Goal: Information Seeking & Learning: Learn about a topic

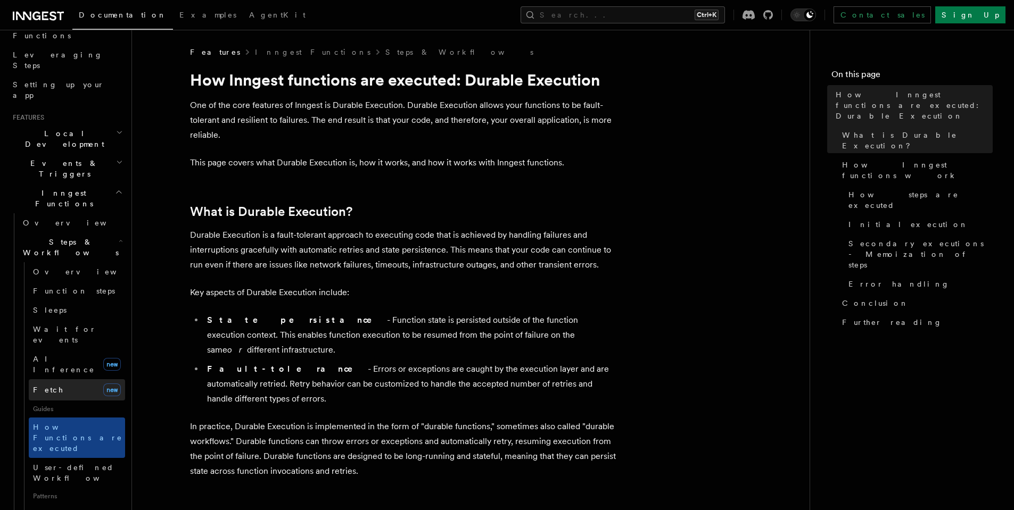
scroll to position [192, 0]
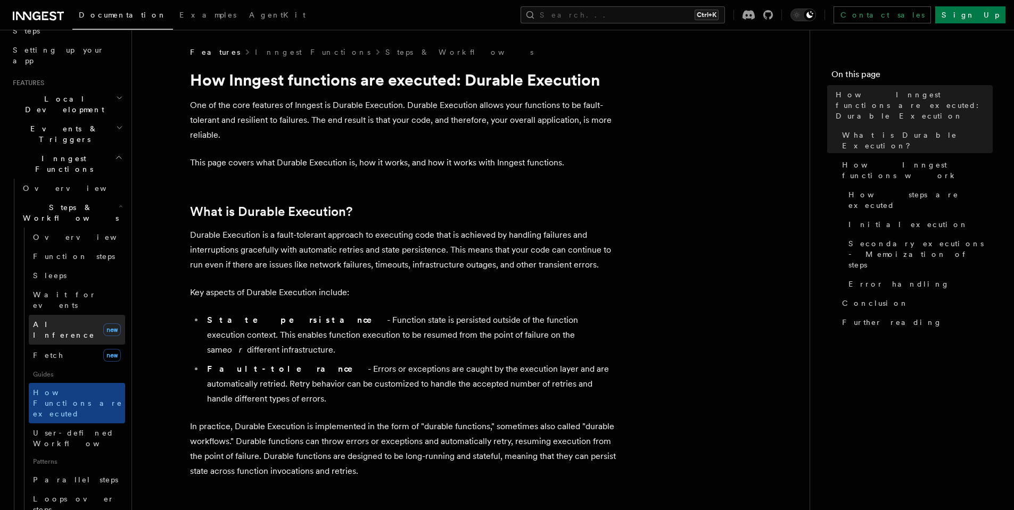
click at [77, 315] on link "AI Inference new" at bounding box center [77, 330] width 96 height 30
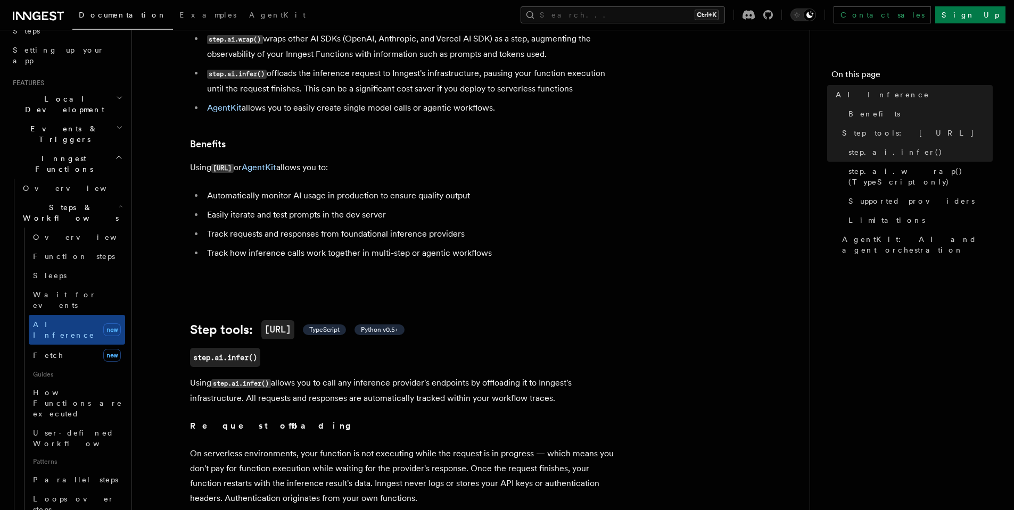
scroll to position [192, 0]
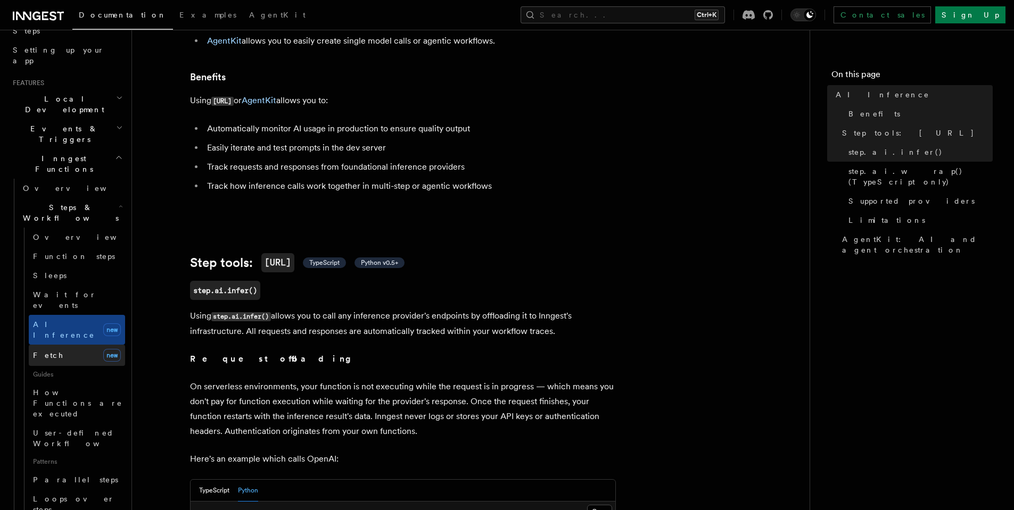
click at [91, 345] on link "Fetch new" at bounding box center [77, 355] width 96 height 21
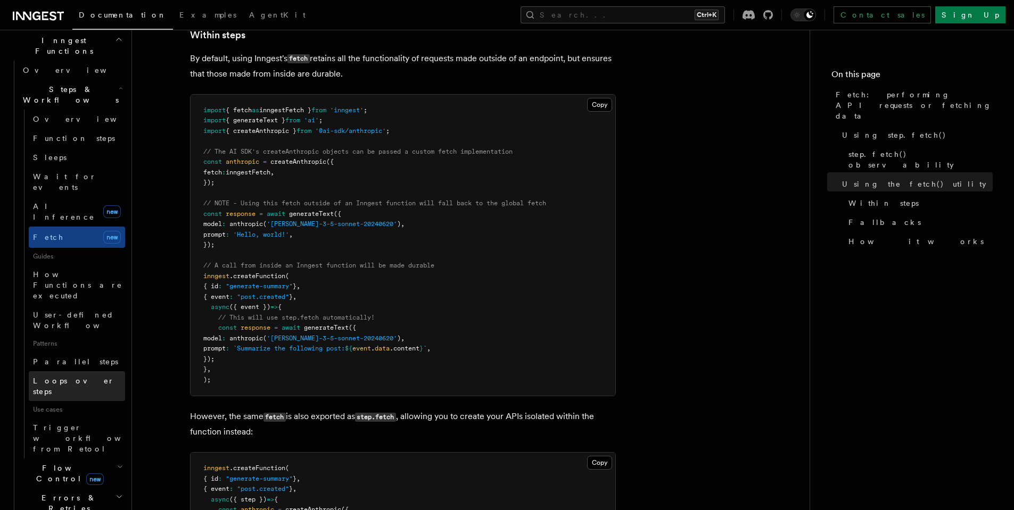
scroll to position [383, 0]
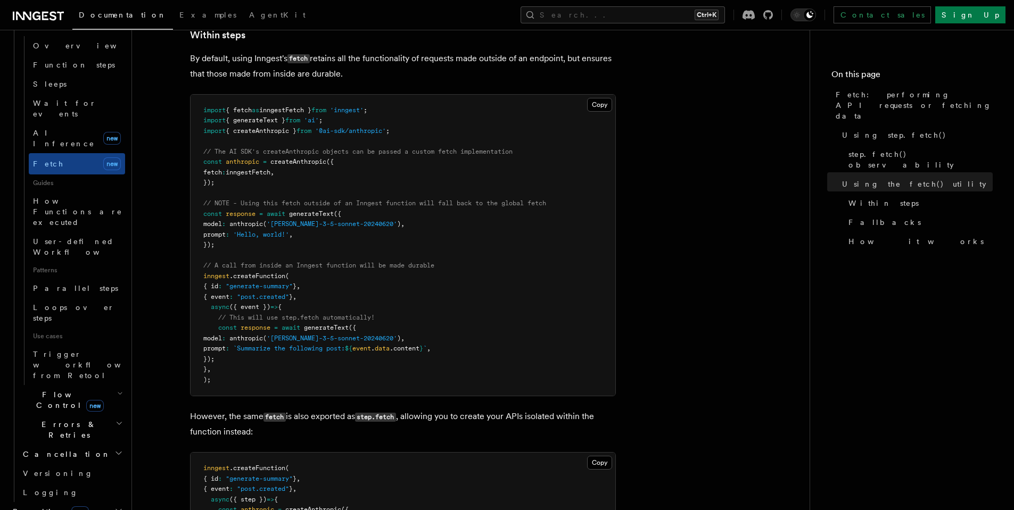
click at [102, 385] on h2 "Flow Control new" at bounding box center [72, 400] width 106 height 30
click at [103, 385] on h2 "Flow Control new" at bounding box center [72, 400] width 106 height 30
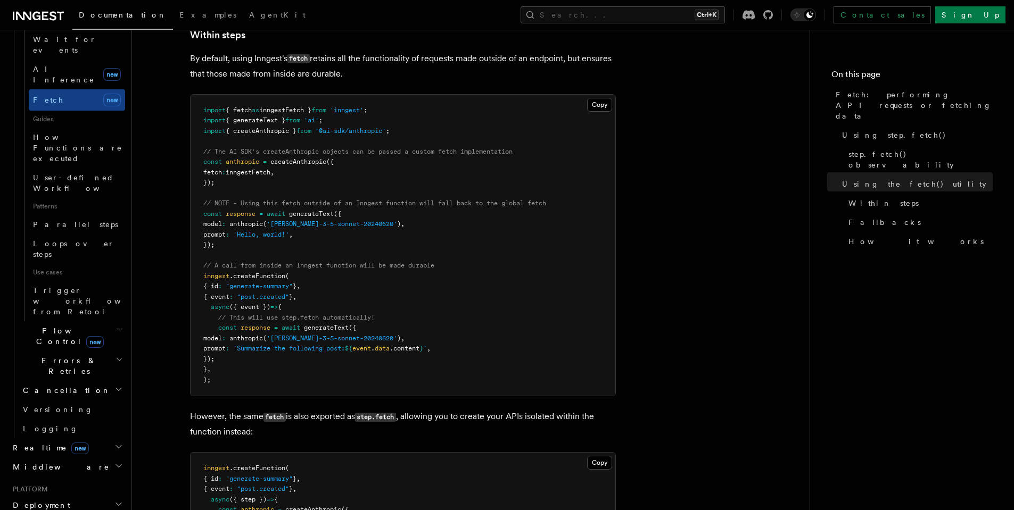
click at [90, 439] on h2 "Realtime new" at bounding box center [67, 448] width 117 height 19
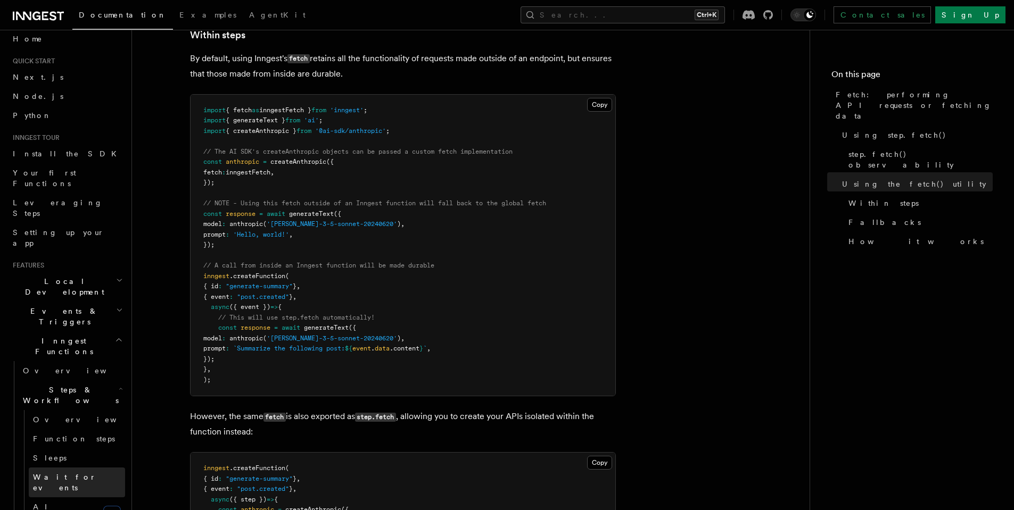
scroll to position [0, 0]
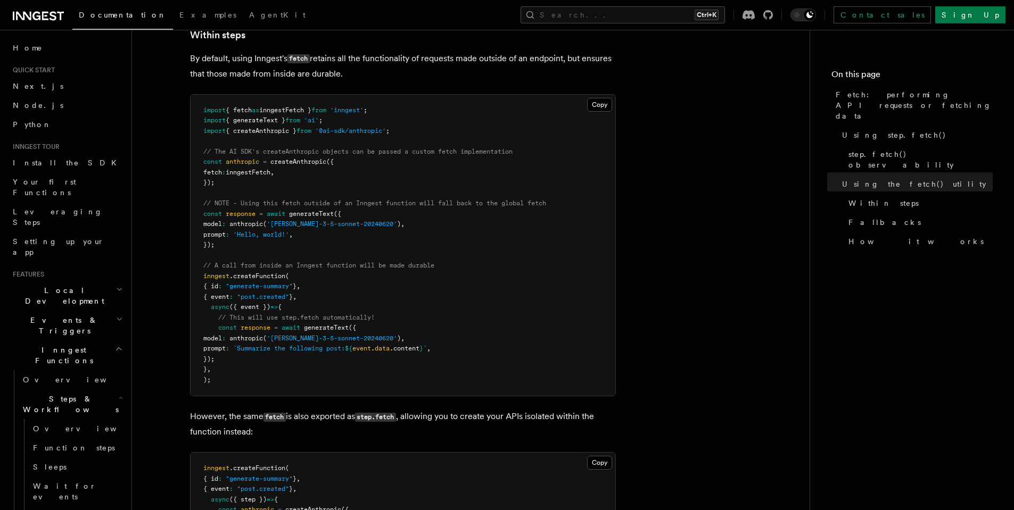
click at [102, 311] on h2 "Events & Triggers" at bounding box center [67, 326] width 117 height 30
click at [87, 412] on span "Event payload format" at bounding box center [73, 421] width 100 height 19
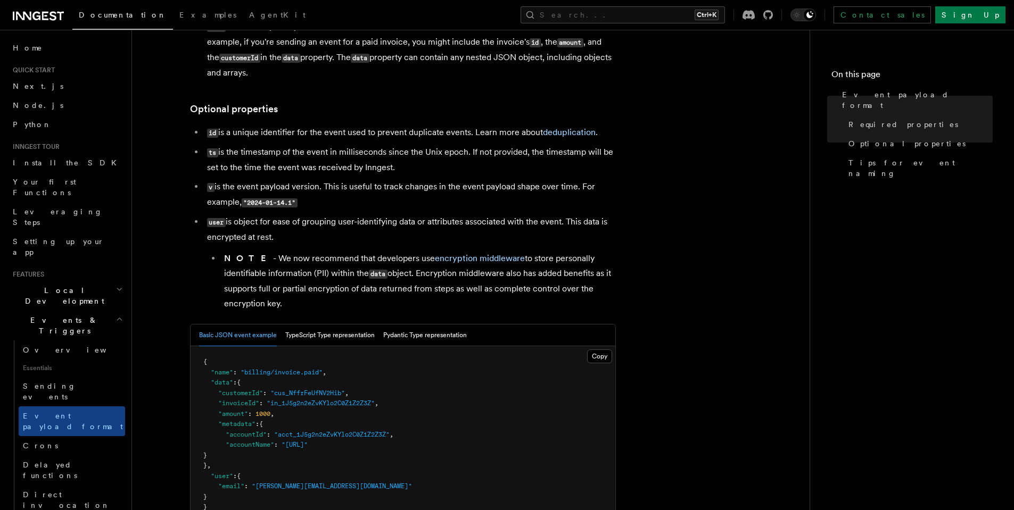
scroll to position [192, 0]
click at [343, 343] on button "TypeScript Type representation" at bounding box center [329, 335] width 89 height 22
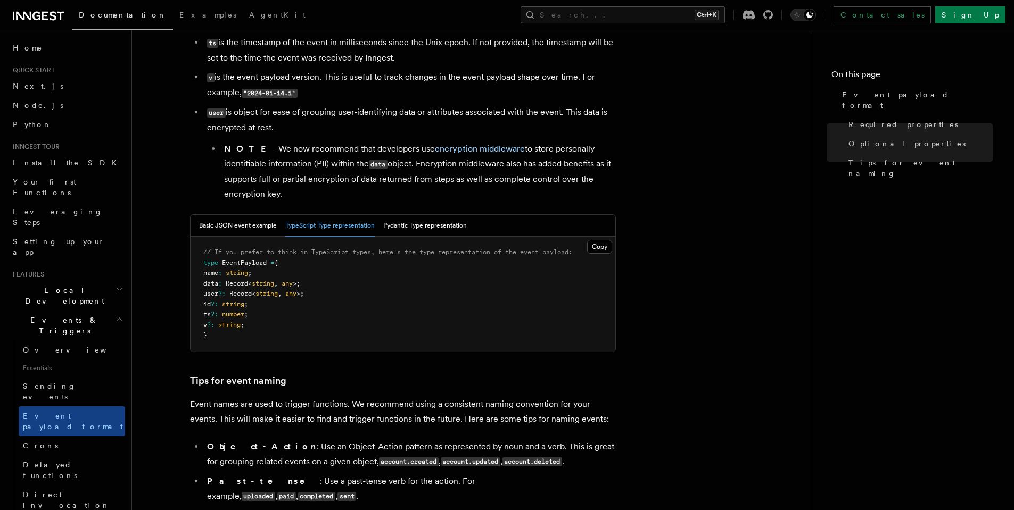
scroll to position [319, 0]
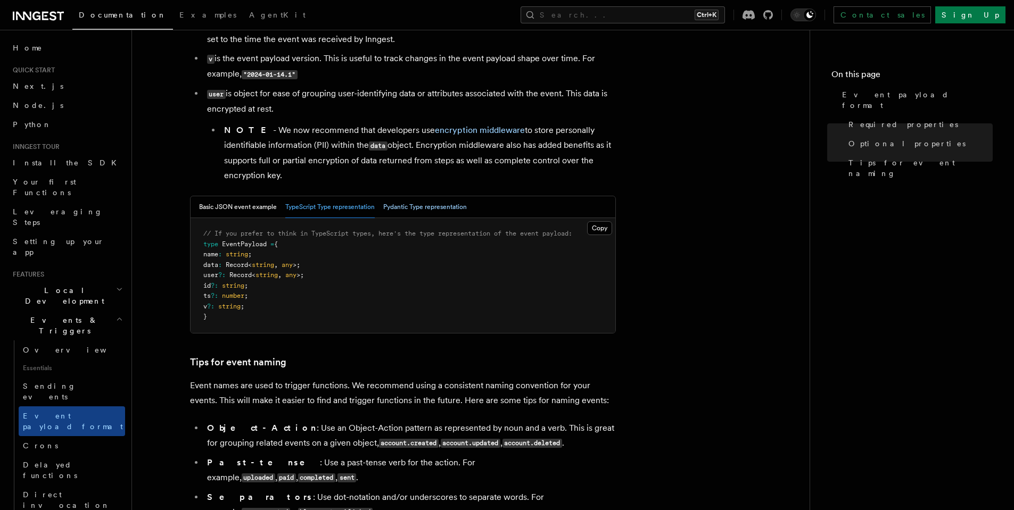
click at [427, 212] on button "Pydantic Type representation" at bounding box center [425, 207] width 84 height 22
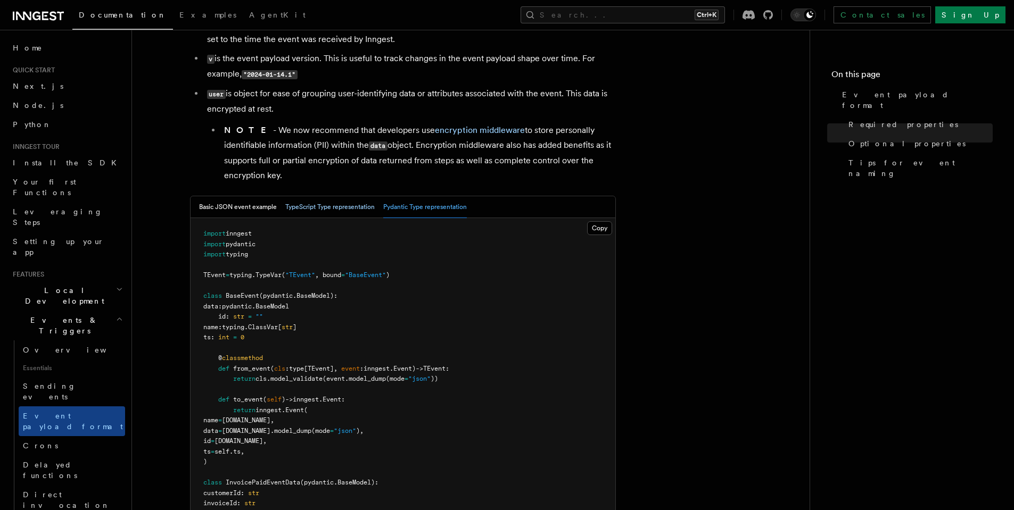
click at [345, 206] on button "TypeScript Type representation" at bounding box center [329, 207] width 89 height 22
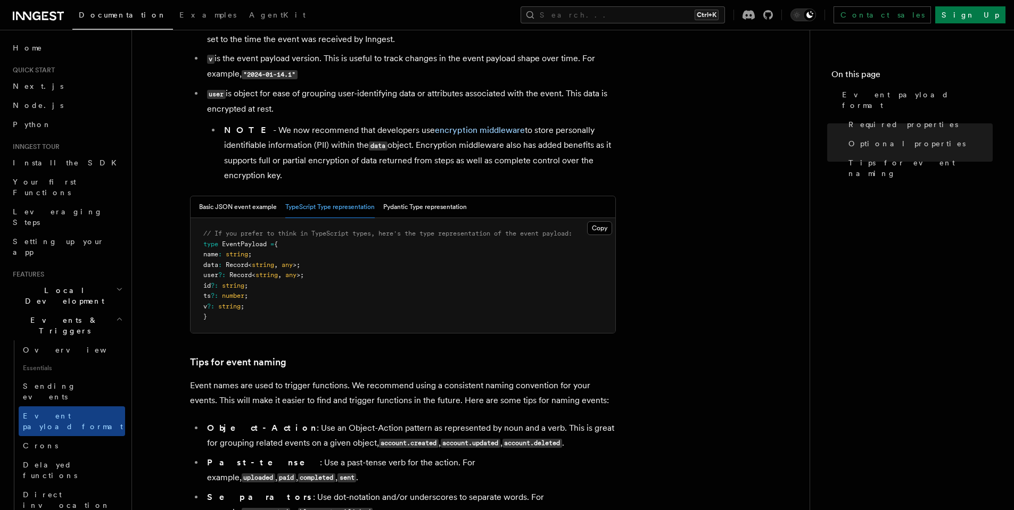
scroll to position [383, 0]
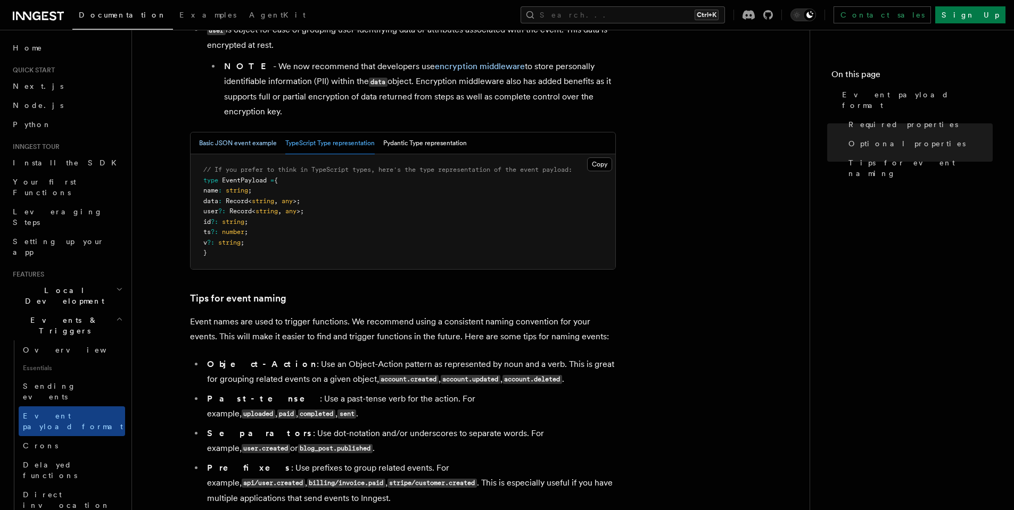
click at [217, 148] on button "Basic JSON event example" at bounding box center [238, 144] width 78 height 22
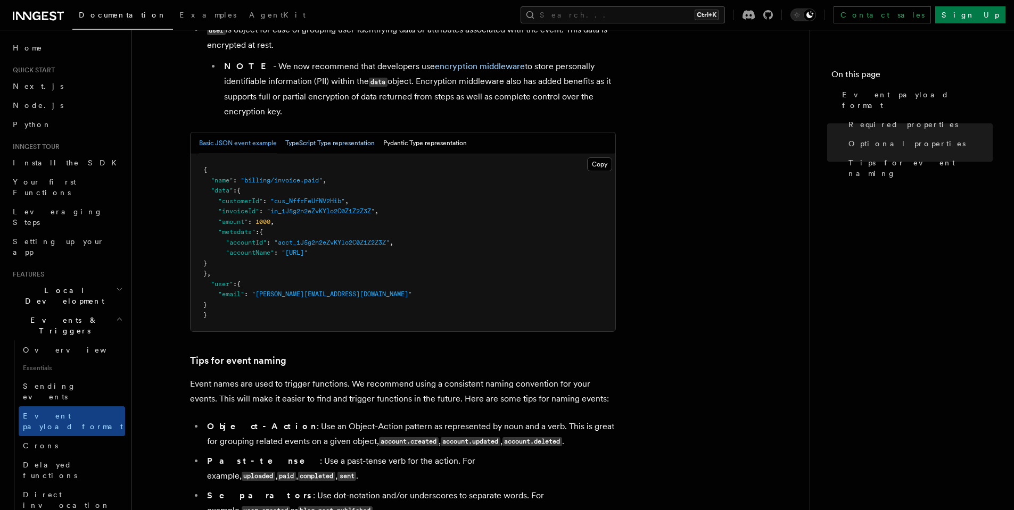
click at [289, 150] on button "TypeScript Type representation" at bounding box center [329, 144] width 89 height 22
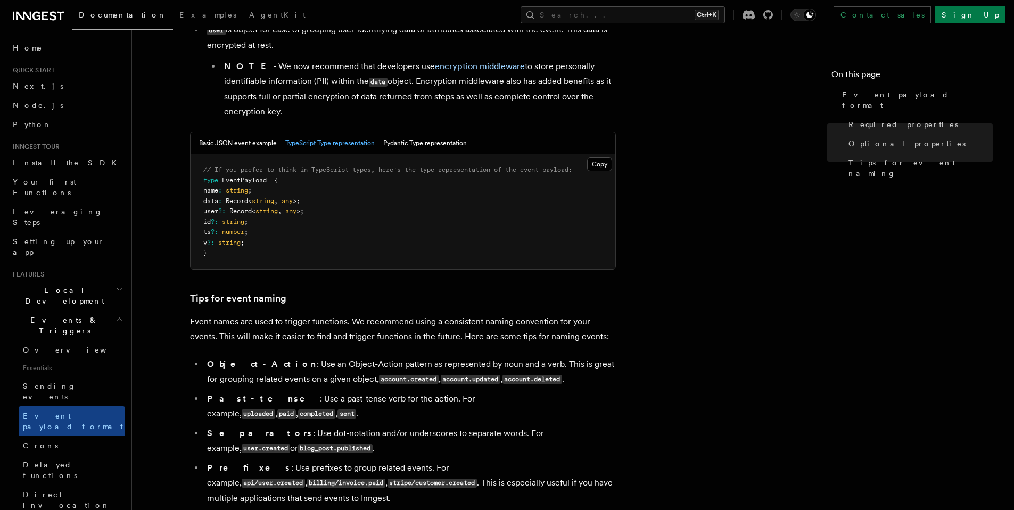
scroll to position [511, 0]
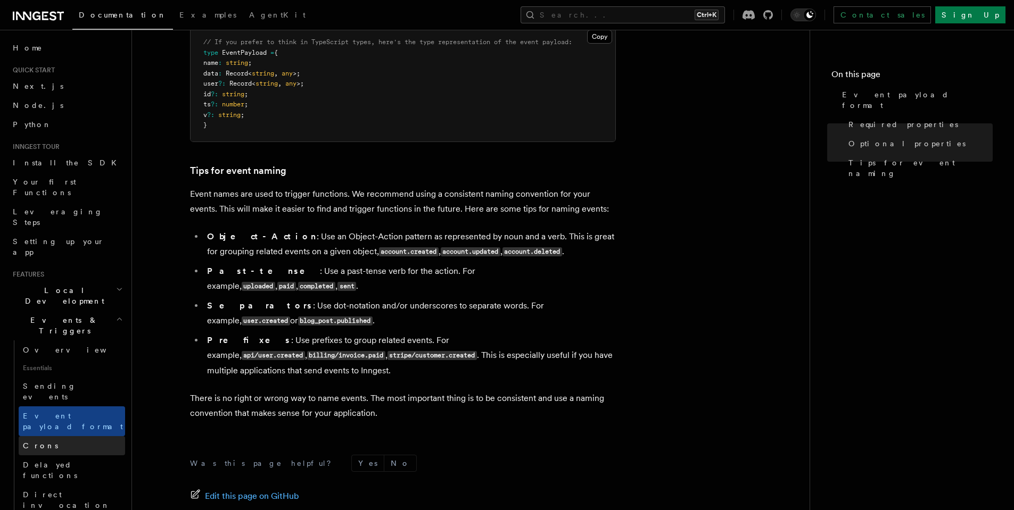
click at [49, 437] on link "Crons" at bounding box center [72, 446] width 106 height 19
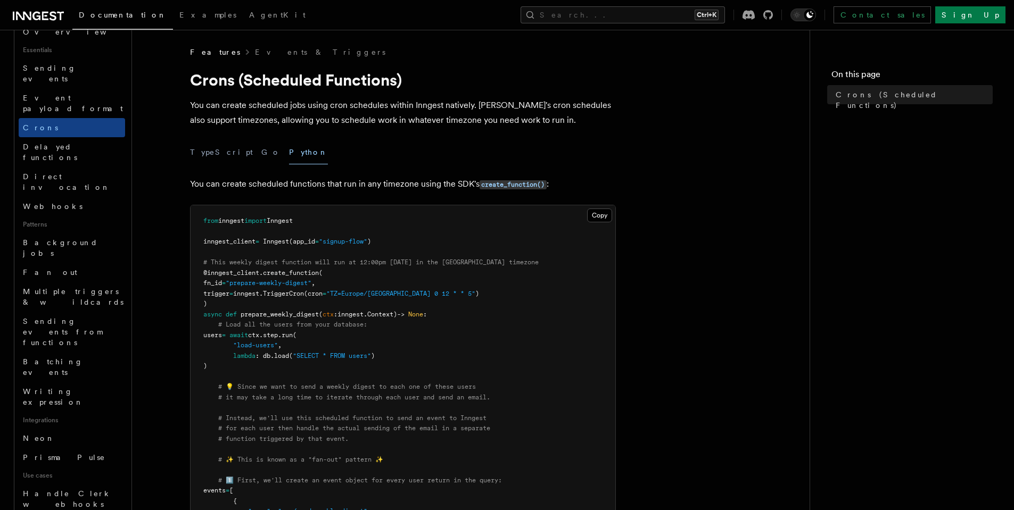
scroll to position [319, 0]
click at [77, 316] on span "Sending events from functions" at bounding box center [62, 331] width 79 height 30
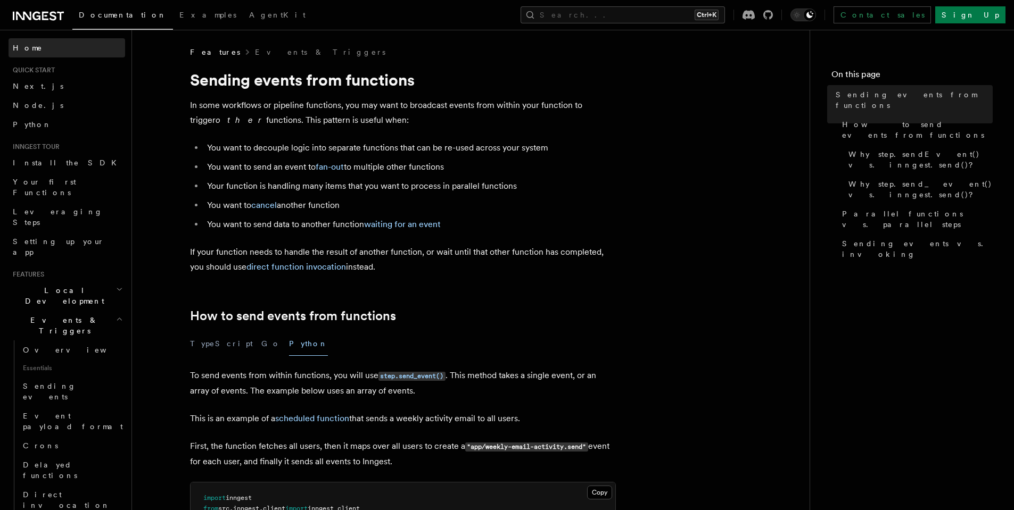
click at [61, 47] on link "Home" at bounding box center [67, 47] width 117 height 19
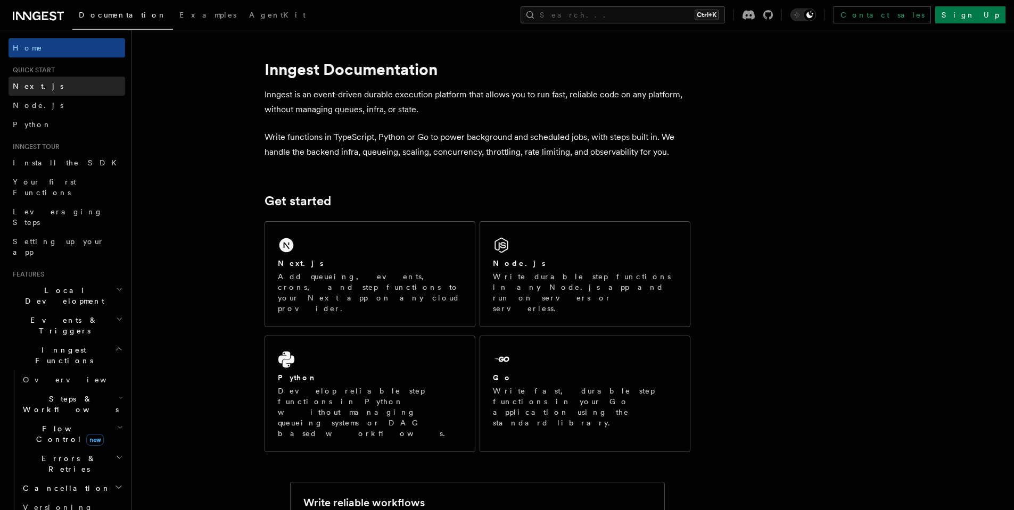
click at [57, 81] on link "Next.js" at bounding box center [67, 86] width 117 height 19
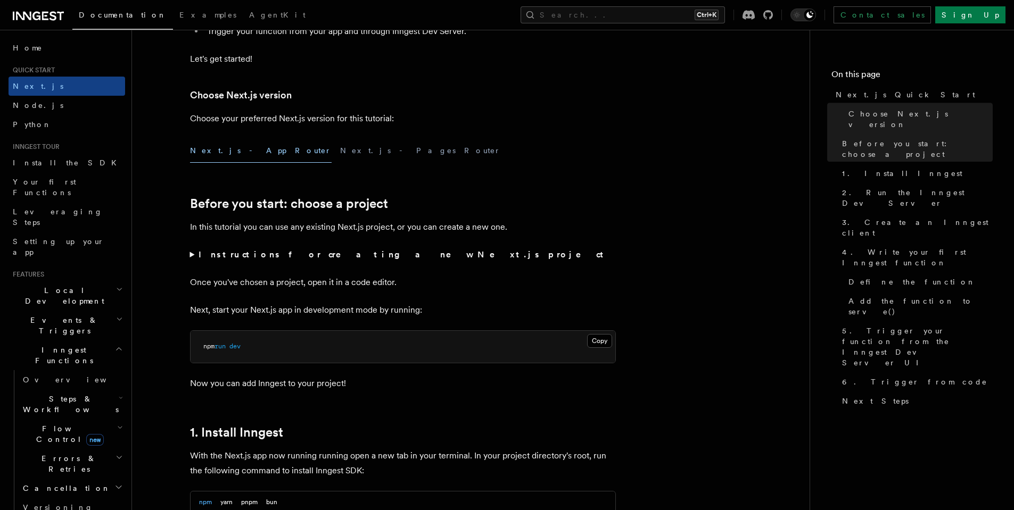
scroll to position [192, 0]
